Goal: Find specific page/section: Find specific page/section

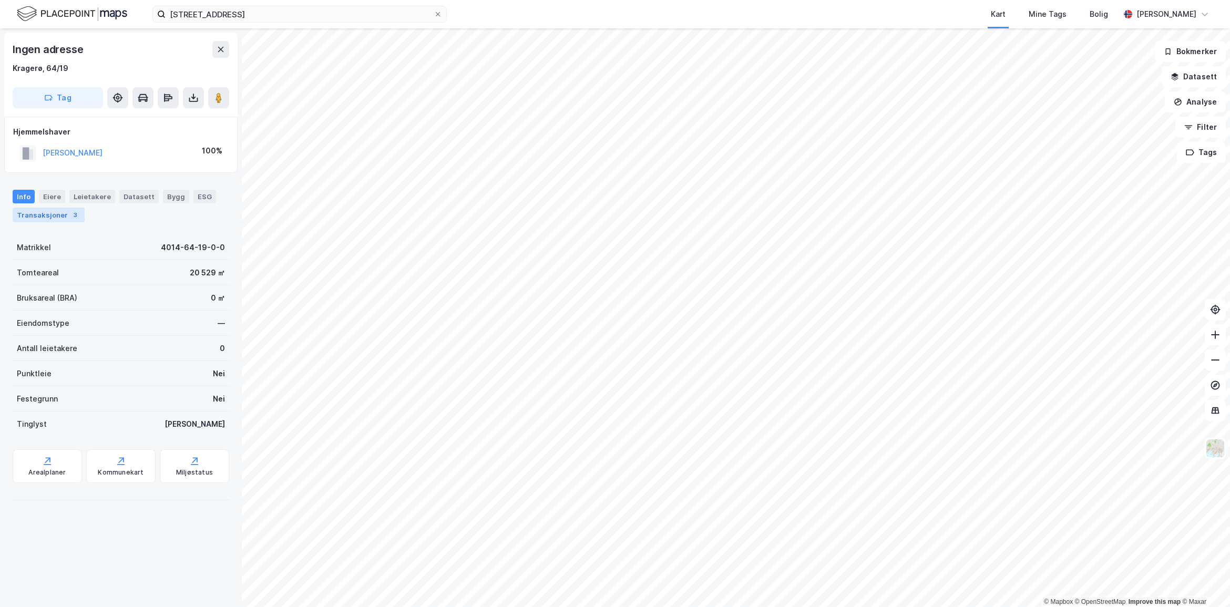
click at [70, 213] on div "3" at bounding box center [75, 215] width 11 height 11
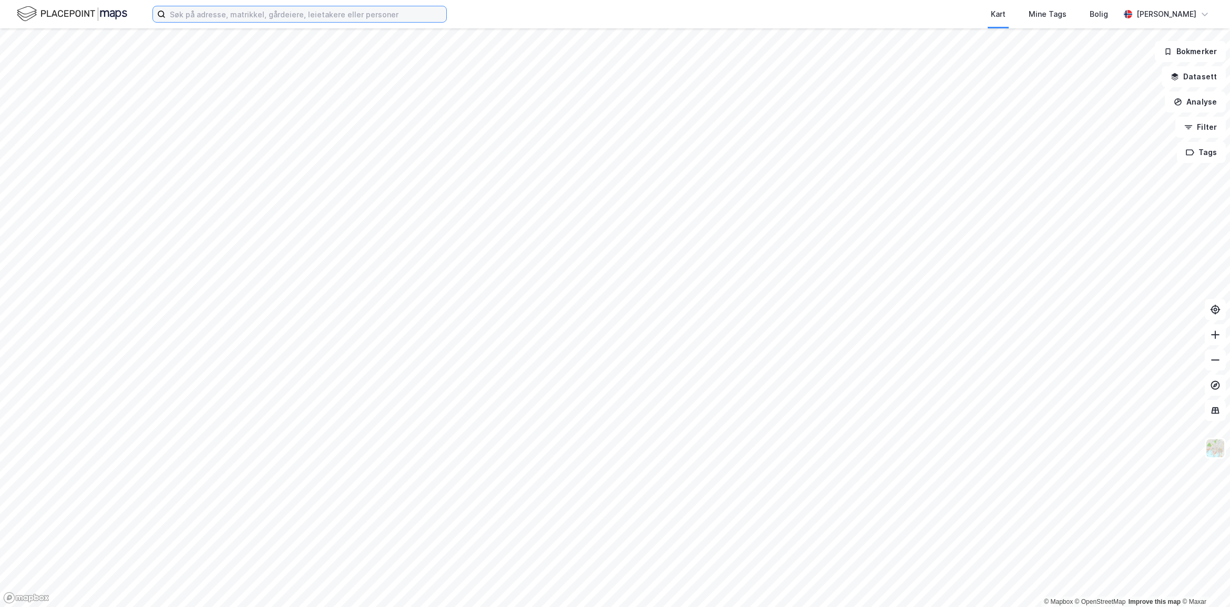
click at [251, 17] on input at bounding box center [306, 14] width 281 height 16
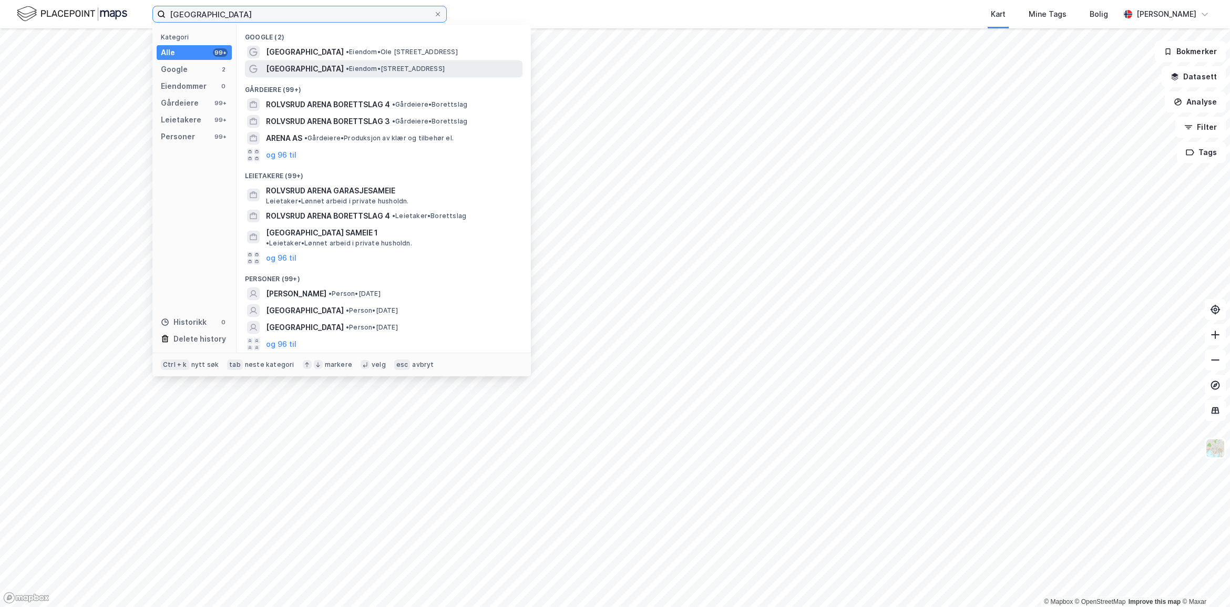
type input "rolvsrud arena"
click at [346, 67] on span "•" at bounding box center [347, 69] width 3 height 8
